Goal: Task Accomplishment & Management: Manage account settings

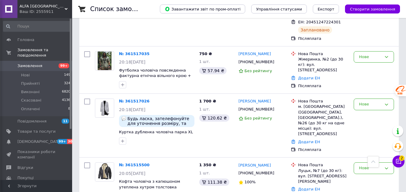
scroll to position [691, 0]
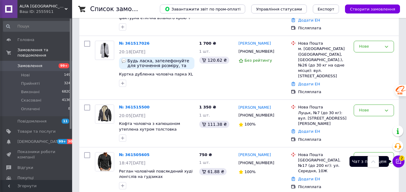
click at [398, 159] on icon at bounding box center [398, 162] width 6 height 6
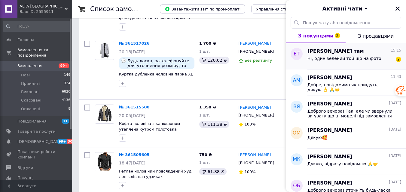
click at [361, 60] on span "Ні, один зелений той що на фото" at bounding box center [344, 58] width 74 height 5
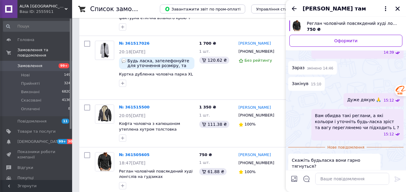
scroll to position [247, 0]
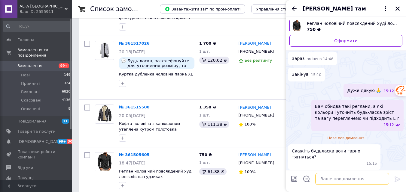
click at [334, 178] on textarea at bounding box center [352, 179] width 74 height 12
type textarea "тягнуться, але не дуже сильно"
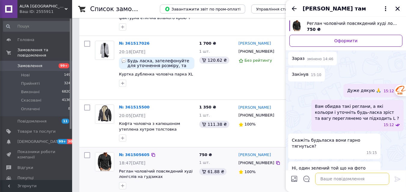
scroll to position [252, 0]
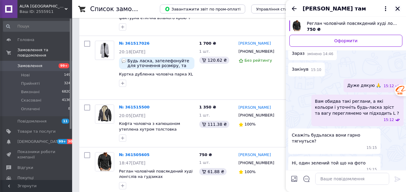
click at [398, 7] on icon "Закрити" at bounding box center [397, 8] width 5 height 5
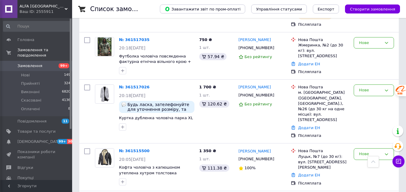
scroll to position [631, 0]
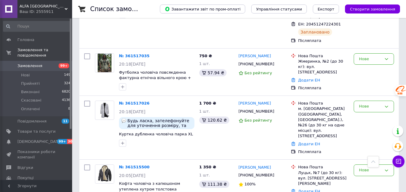
click at [133, 101] on link "№ 361517026" at bounding box center [134, 103] width 31 height 5
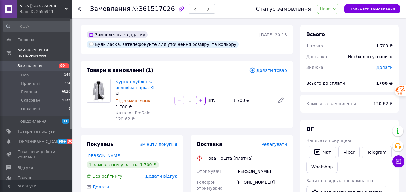
click at [126, 81] on link "Куртка дубленка чоловіча парка XL" at bounding box center [135, 85] width 40 height 11
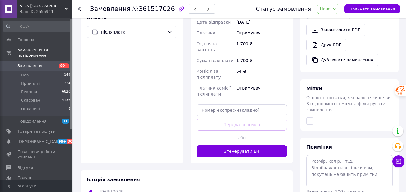
scroll to position [238, 0]
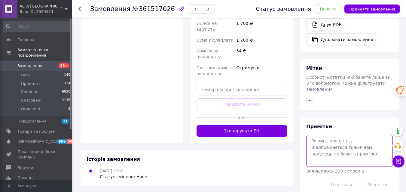
click at [346, 135] on textarea at bounding box center [349, 151] width 86 height 32
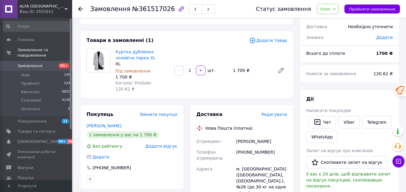
scroll to position [90, 0]
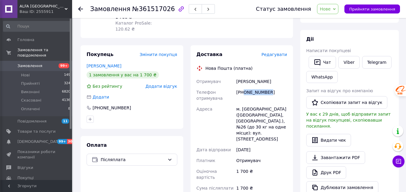
drag, startPoint x: 271, startPoint y: 86, endPoint x: 244, endPoint y: 89, distance: 27.9
click at [244, 89] on div "[PHONE_NUMBER]" at bounding box center [261, 95] width 53 height 17
copy div "0682589638"
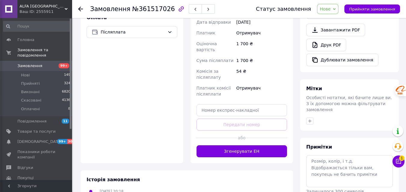
scroll to position [238, 0]
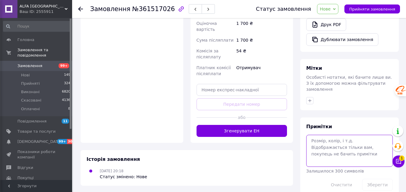
click at [322, 142] on textarea at bounding box center [349, 151] width 86 height 32
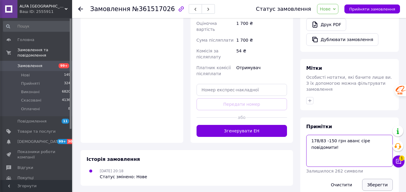
type textarea "178/83 -150 грн аванс сіре повідомити!"
click at [377, 179] on button "Зберегти" at bounding box center [377, 185] width 31 height 12
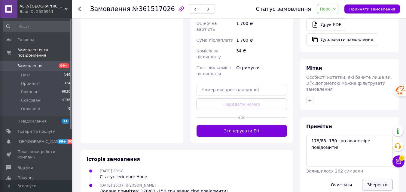
click at [377, 179] on button "Зберегти" at bounding box center [377, 185] width 31 height 12
click at [23, 73] on span "Нові" at bounding box center [25, 75] width 9 height 5
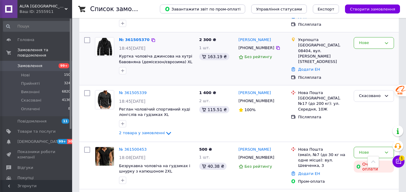
scroll to position [901, 0]
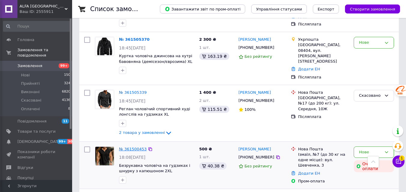
click at [133, 147] on link "№ 361500453" at bounding box center [133, 149] width 28 height 5
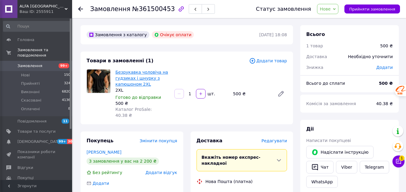
click at [129, 80] on link "Безрукавка чоловіча на гудзиках і шнурку з капюшоном 2XL" at bounding box center [141, 78] width 53 height 17
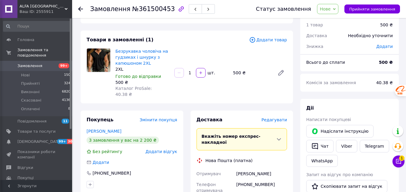
scroll to position [30, 0]
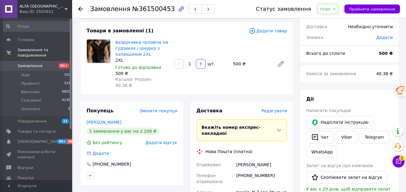
click at [330, 8] on span "Нове" at bounding box center [325, 9] width 11 height 5
drag, startPoint x: 332, startPoint y: 21, endPoint x: 331, endPoint y: 16, distance: 5.2
click at [332, 18] on li "Прийнято" at bounding box center [331, 21] width 28 height 9
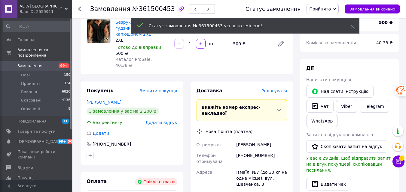
scroll to position [90, 0]
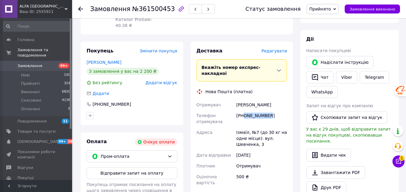
drag, startPoint x: 270, startPoint y: 103, endPoint x: 244, endPoint y: 104, distance: 26.4
click at [244, 111] on div "[PHONE_NUMBER]" at bounding box center [261, 119] width 53 height 17
copy div "0662106458"
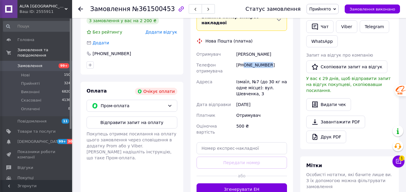
scroll to position [150, 0]
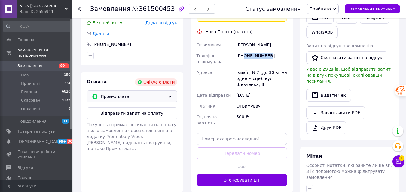
click at [122, 93] on span "Пром-оплата" at bounding box center [133, 96] width 64 height 7
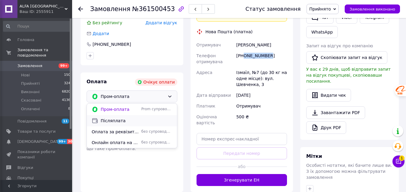
click at [114, 118] on span "Післяплата" at bounding box center [136, 121] width 71 height 6
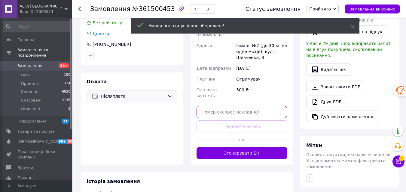
click at [235, 102] on div "Доставка Редагувати Нова Пошта (платна) Отримувач [PERSON_NAME] отримувача [PHO…" at bounding box center [241, 74] width 91 height 172
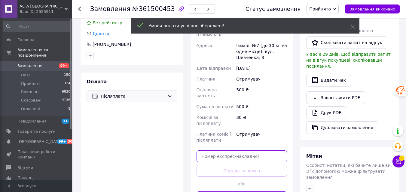
paste input "20451247376710"
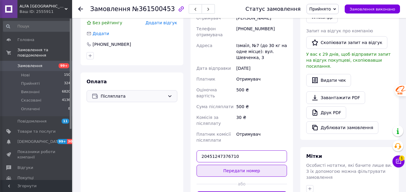
type input "20451247376710"
click at [234, 165] on button "Передати номер" at bounding box center [241, 171] width 91 height 12
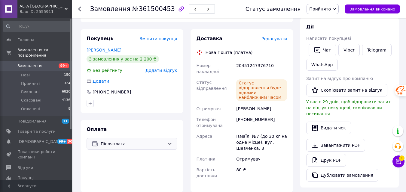
scroll to position [60, 0]
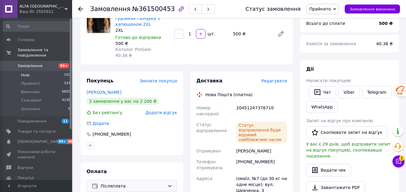
click at [23, 73] on span "Нові" at bounding box center [25, 75] width 9 height 5
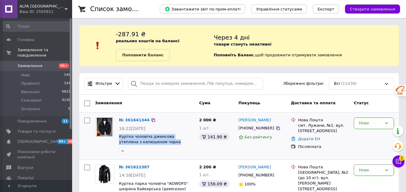
drag, startPoint x: 159, startPoint y: 142, endPoint x: 118, endPoint y: 137, distance: 40.9
click at [118, 137] on div "№ 361641344 16:22[DATE] Куртка чоловіча джинсова утеплена з капюшоном чорна" at bounding box center [157, 136] width 80 height 42
copy span "Куртка чоловіча джинсова утеплена з капюшоном чорна"
click at [140, 120] on link "№ 361641344" at bounding box center [134, 120] width 31 height 5
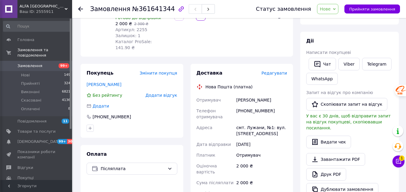
scroll to position [90, 0]
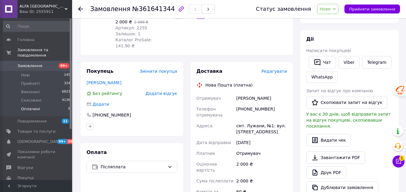
click at [29, 107] on span "Оплачені" at bounding box center [30, 109] width 19 height 5
